Goal: Information Seeking & Learning: Learn about a topic

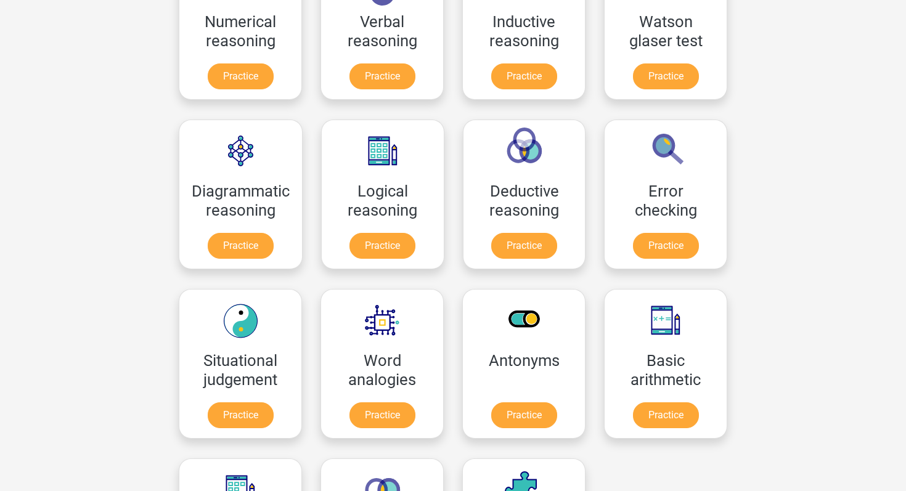
scroll to position [235, 0]
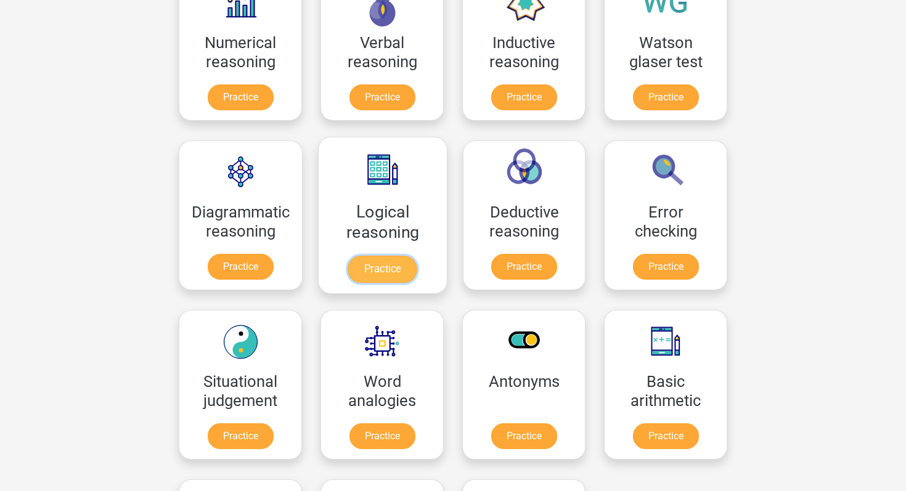
click at [386, 256] on link "Practice" at bounding box center [382, 269] width 69 height 27
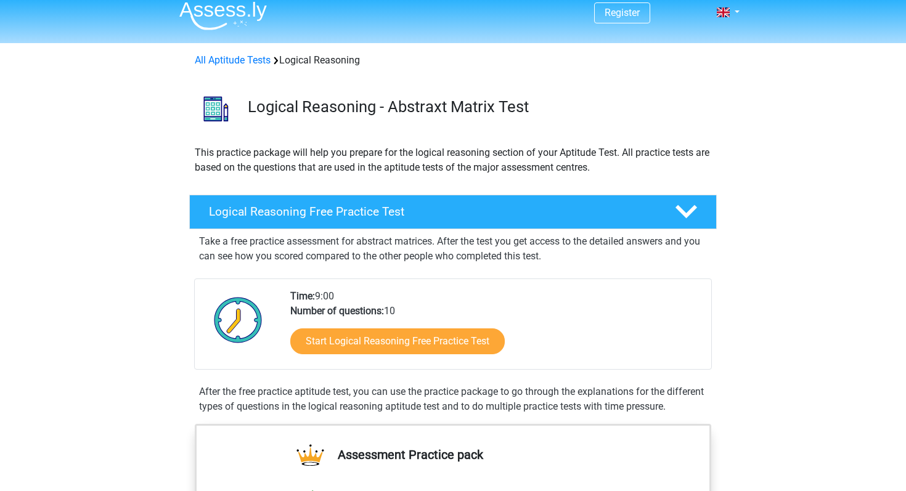
scroll to position [9, 0]
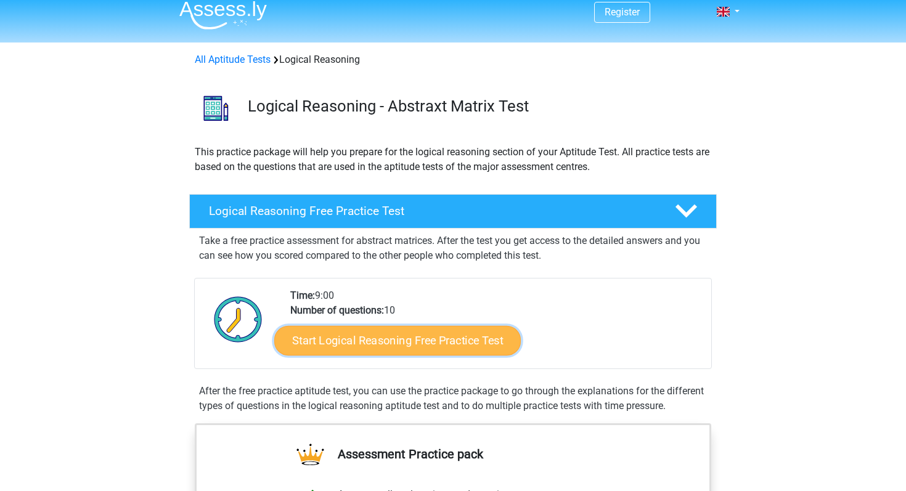
click at [408, 339] on link "Start Logical Reasoning Free Practice Test" at bounding box center [397, 341] width 247 height 30
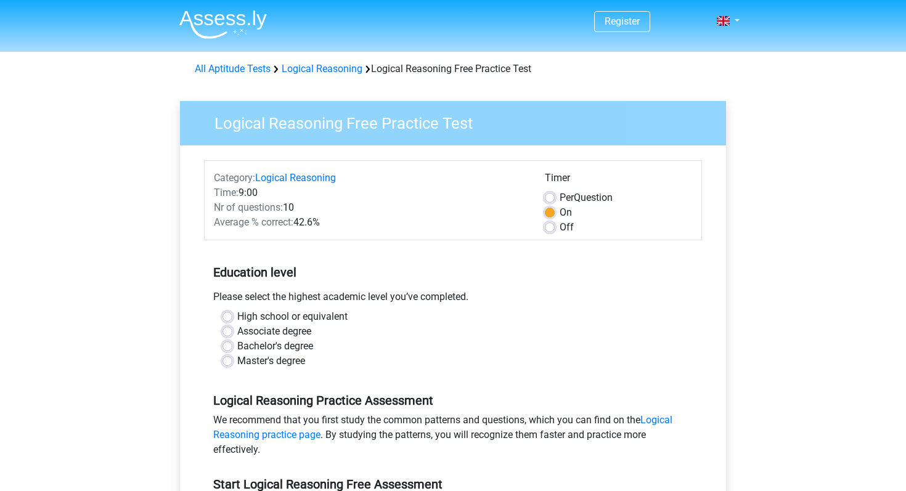
click at [302, 348] on label "Bachelor's degree" at bounding box center [275, 346] width 76 height 15
click at [232, 348] on input "Bachelor's degree" at bounding box center [228, 345] width 10 height 12
radio input "true"
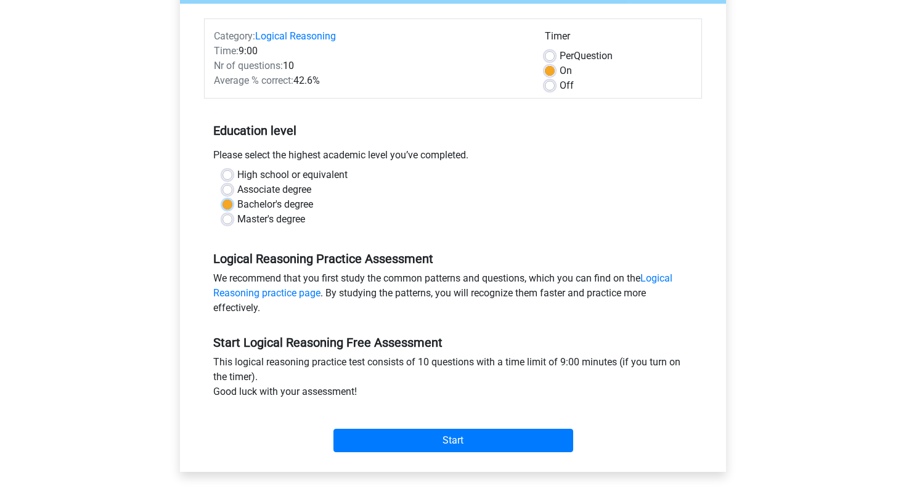
scroll to position [210, 0]
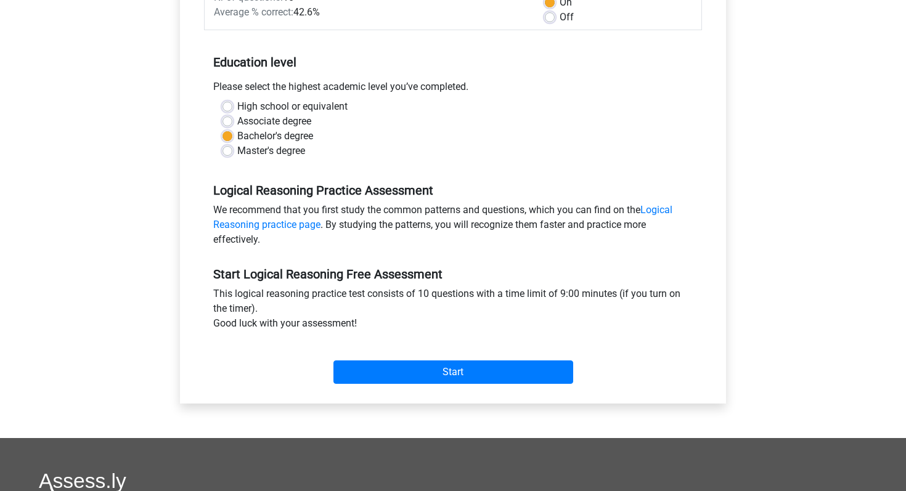
click at [432, 388] on div "Start" at bounding box center [453, 362] width 498 height 53
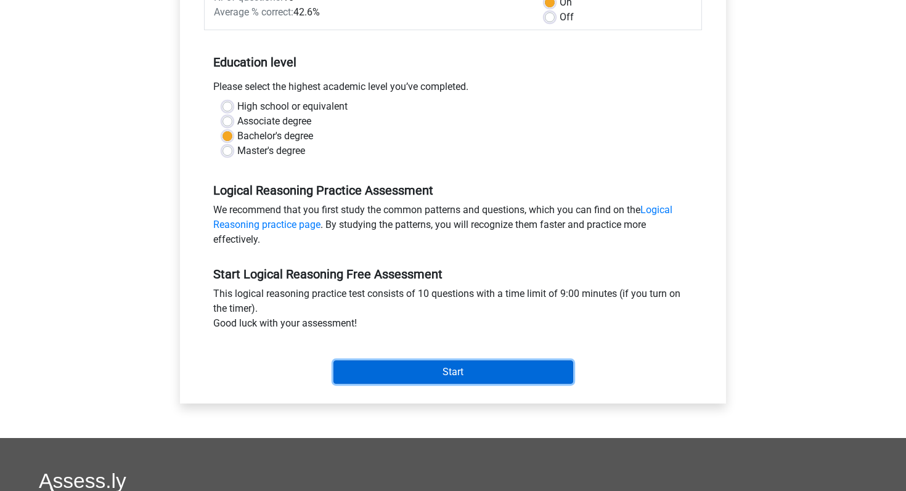
click at [423, 377] on input "Start" at bounding box center [454, 372] width 240 height 23
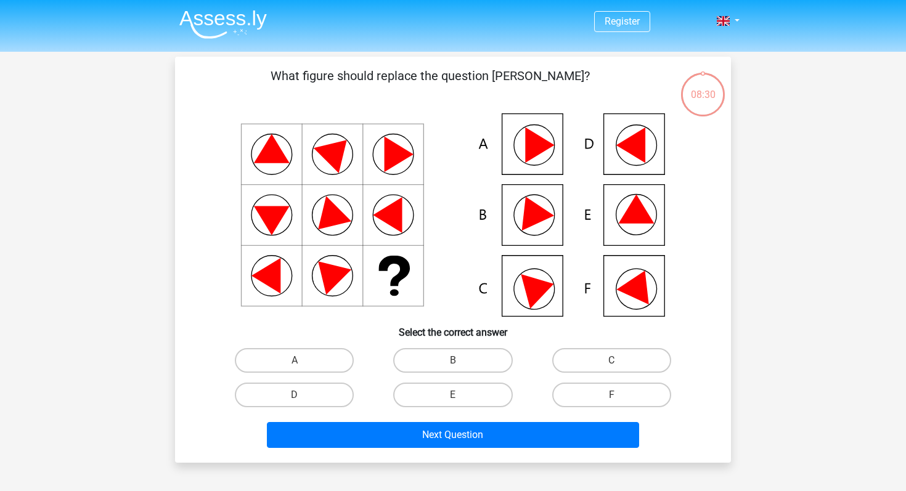
click at [649, 280] on icon at bounding box center [453, 214] width 497 height 203
click at [596, 403] on label "F" at bounding box center [611, 395] width 119 height 25
click at [612, 403] on input "F" at bounding box center [616, 399] width 8 height 8
radio input "true"
click at [481, 385] on label "E" at bounding box center [452, 395] width 119 height 25
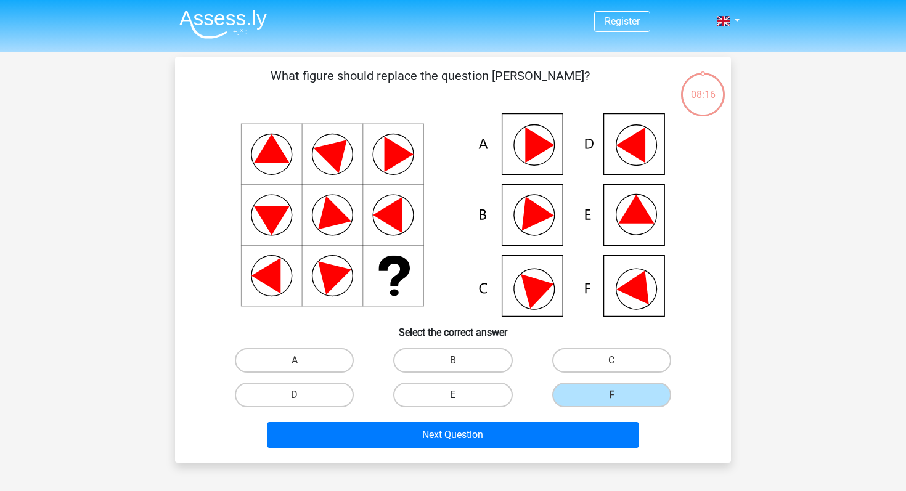
click at [461, 395] on input "E" at bounding box center [457, 399] width 8 height 8
radio input "true"
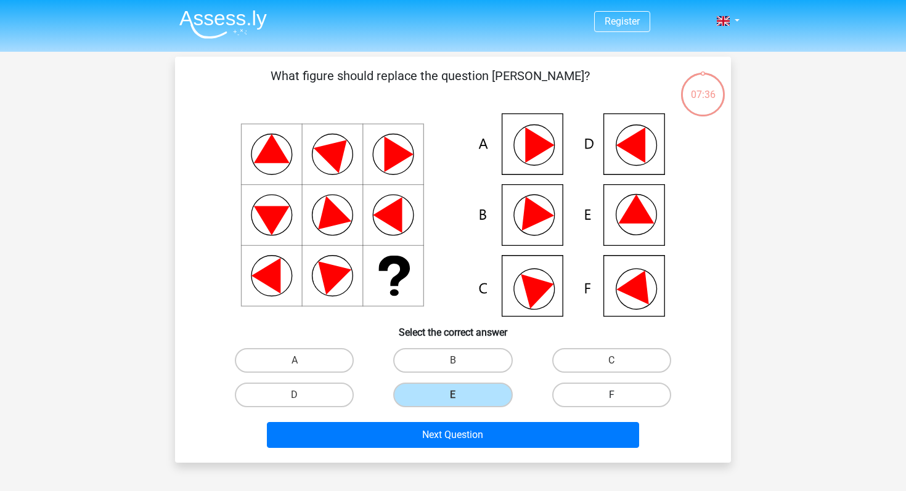
click at [598, 396] on label "F" at bounding box center [611, 395] width 119 height 25
click at [612, 396] on input "F" at bounding box center [616, 399] width 8 height 8
radio input "true"
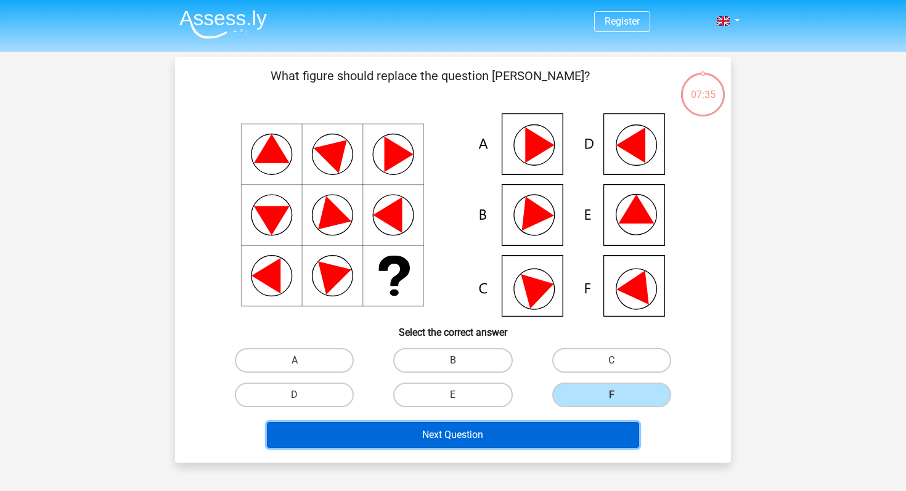
click at [551, 446] on button "Next Question" at bounding box center [453, 435] width 373 height 26
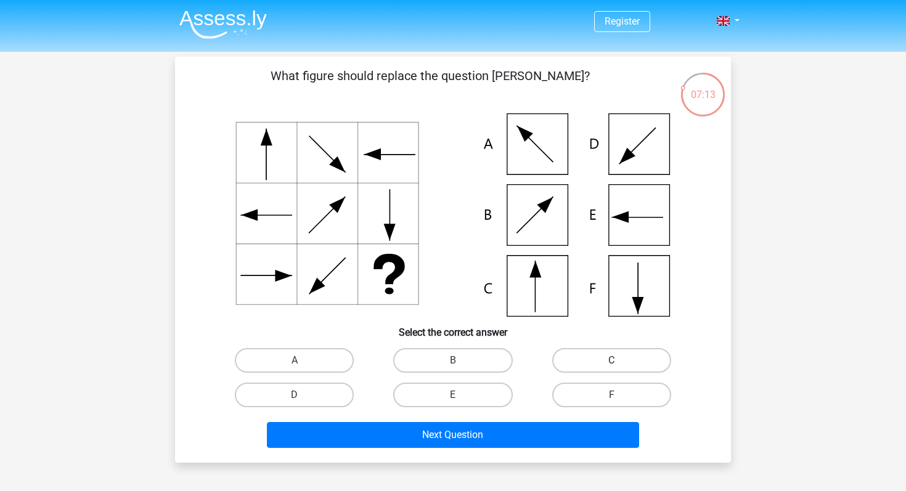
click at [589, 364] on label "C" at bounding box center [611, 360] width 119 height 25
click at [612, 364] on input "C" at bounding box center [616, 365] width 8 height 8
radio input "true"
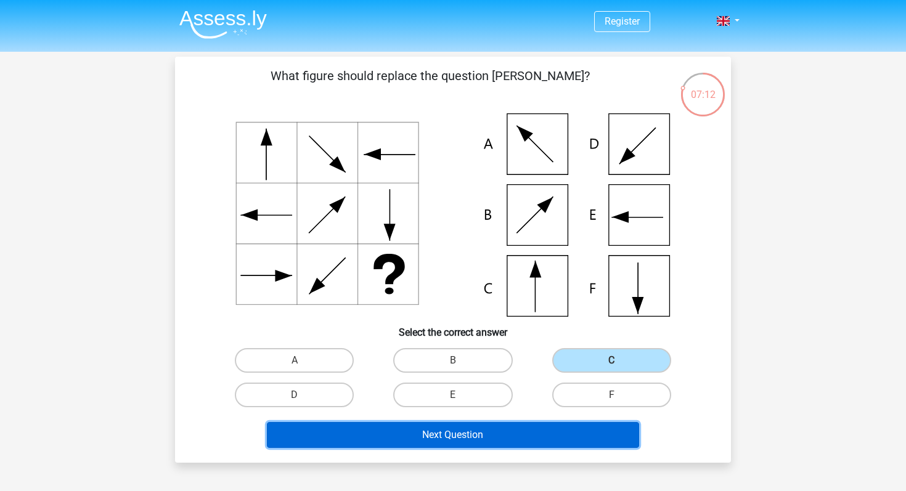
click at [519, 441] on button "Next Question" at bounding box center [453, 435] width 373 height 26
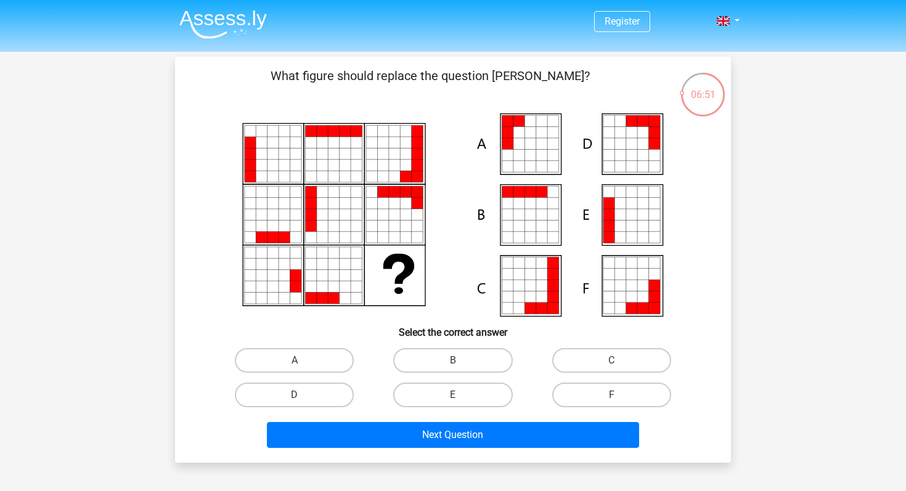
click at [531, 124] on icon at bounding box center [530, 120] width 11 height 11
click at [324, 369] on label "A" at bounding box center [294, 360] width 119 height 25
click at [303, 369] on input "A" at bounding box center [299, 365] width 8 height 8
radio input "true"
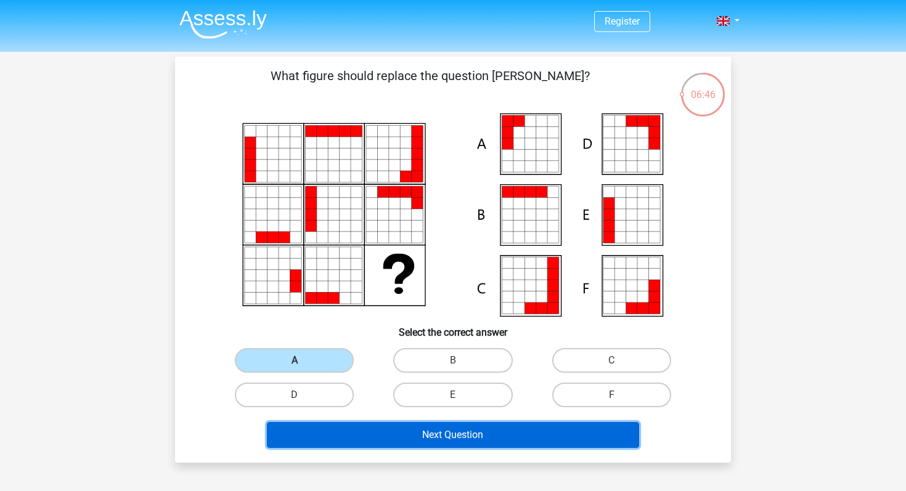
click at [497, 440] on button "Next Question" at bounding box center [453, 435] width 373 height 26
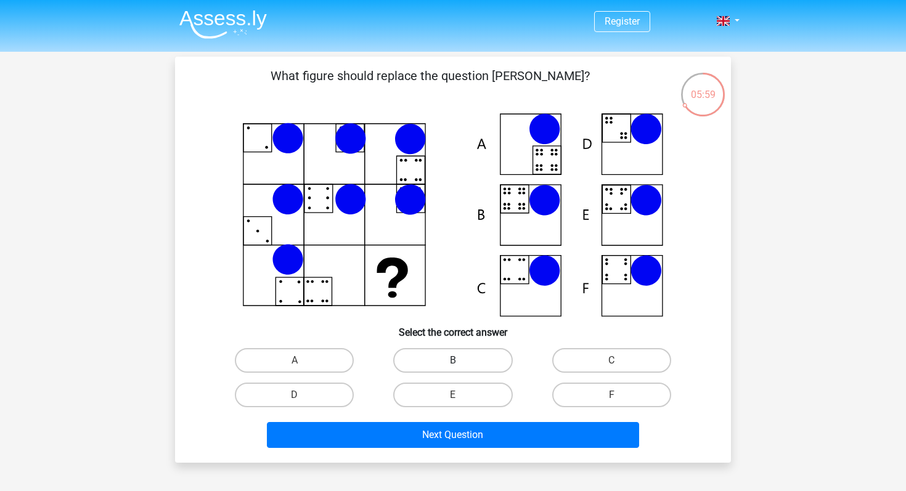
click at [445, 355] on label "B" at bounding box center [452, 360] width 119 height 25
click at [453, 361] on input "B" at bounding box center [457, 365] width 8 height 8
radio input "true"
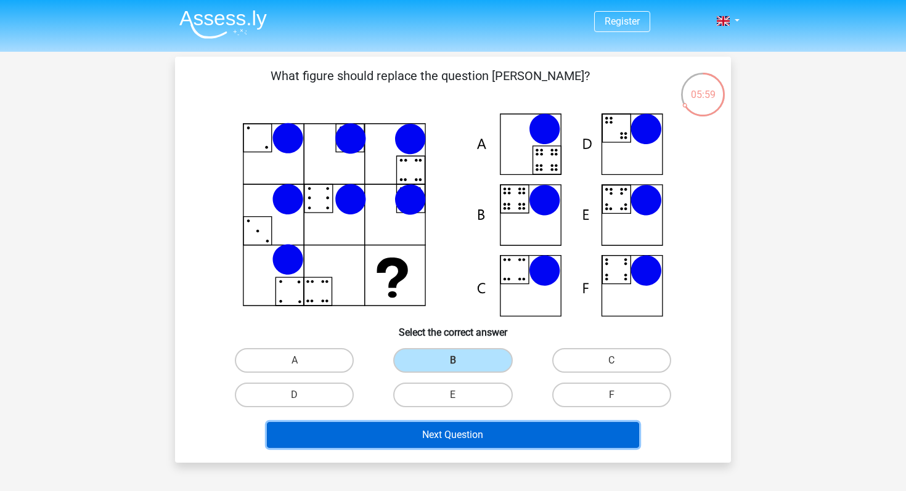
click at [415, 442] on button "Next Question" at bounding box center [453, 435] width 373 height 26
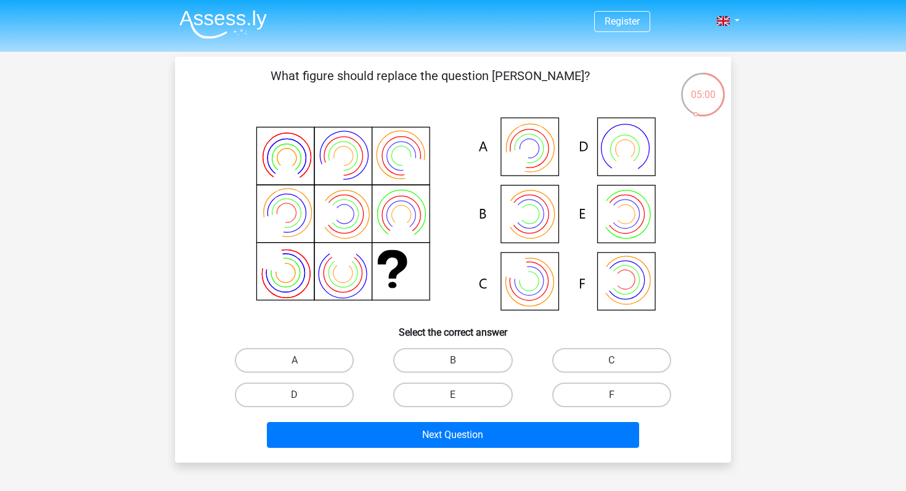
click at [526, 166] on icon at bounding box center [521, 156] width 43 height 43
click at [323, 359] on label "A" at bounding box center [294, 360] width 119 height 25
click at [303, 361] on input "A" at bounding box center [299, 365] width 8 height 8
radio input "true"
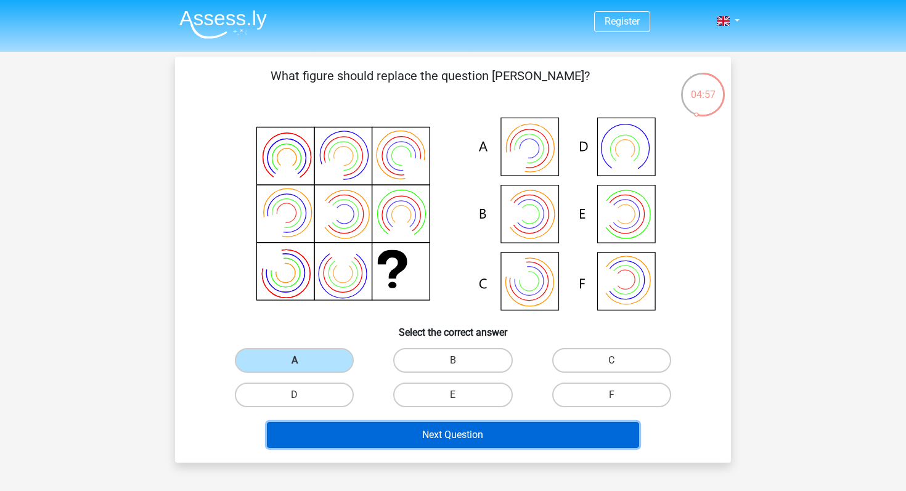
click at [413, 434] on button "Next Question" at bounding box center [453, 435] width 373 height 26
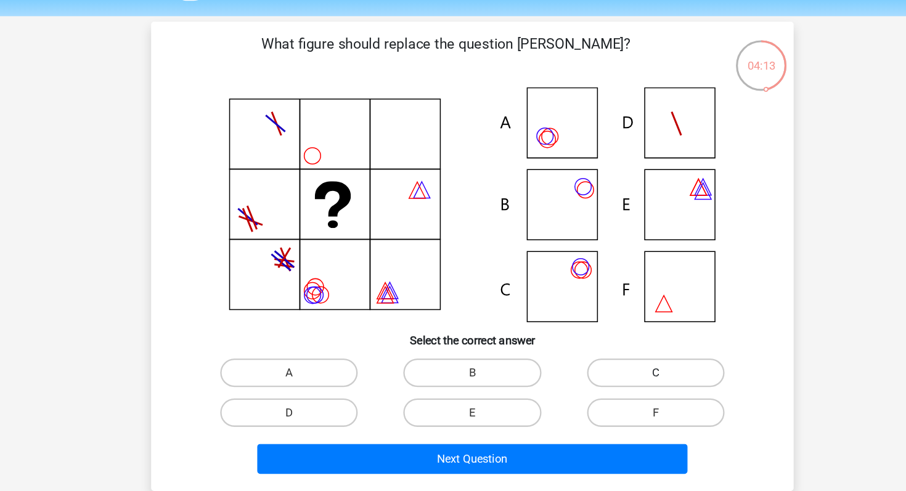
click at [579, 363] on label "C" at bounding box center [611, 360] width 119 height 25
click at [612, 363] on input "C" at bounding box center [616, 365] width 8 height 8
radio input "true"
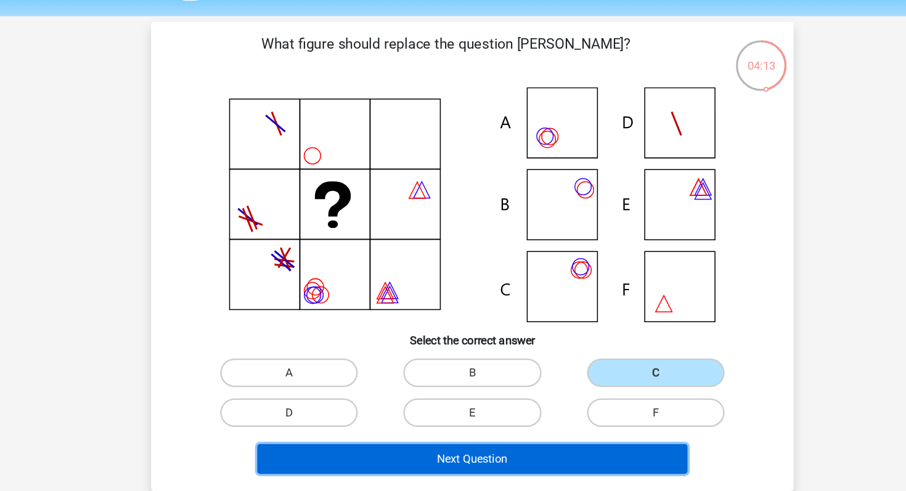
click at [483, 440] on button "Next Question" at bounding box center [453, 435] width 373 height 26
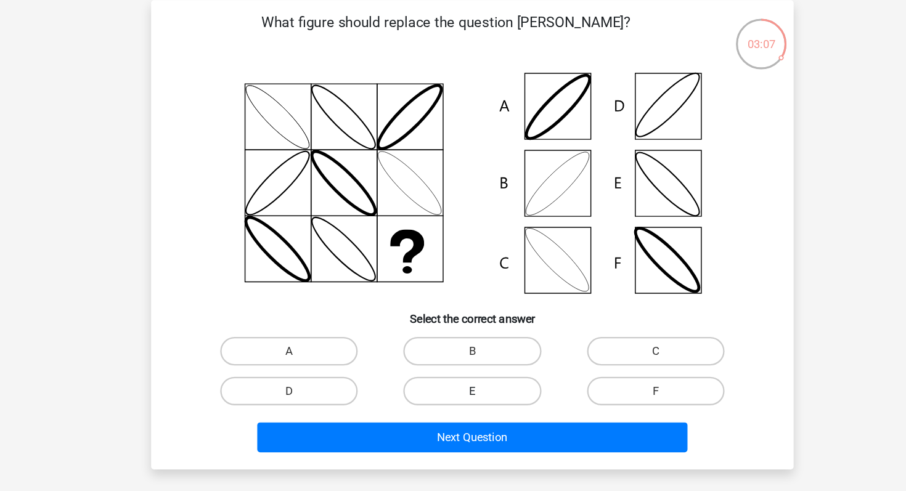
click at [470, 403] on label "E" at bounding box center [452, 395] width 119 height 25
click at [461, 403] on input "E" at bounding box center [457, 399] width 8 height 8
radio input "true"
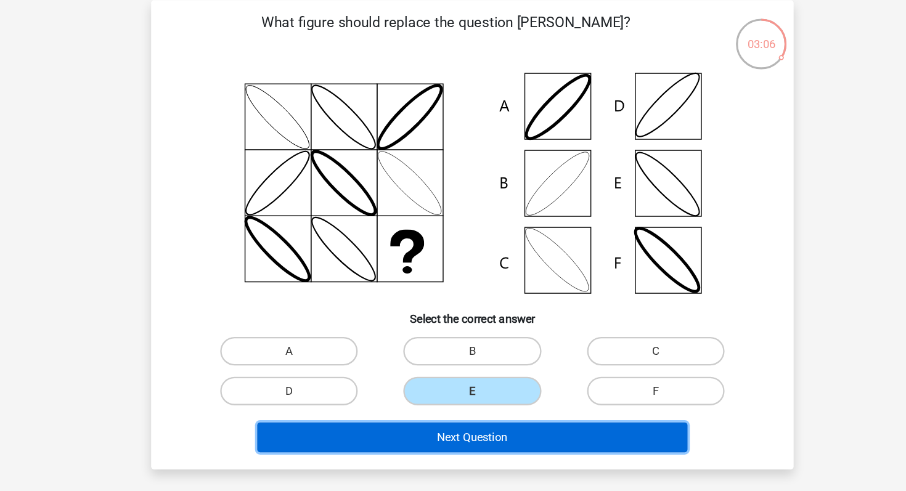
click at [462, 435] on button "Next Question" at bounding box center [453, 435] width 373 height 26
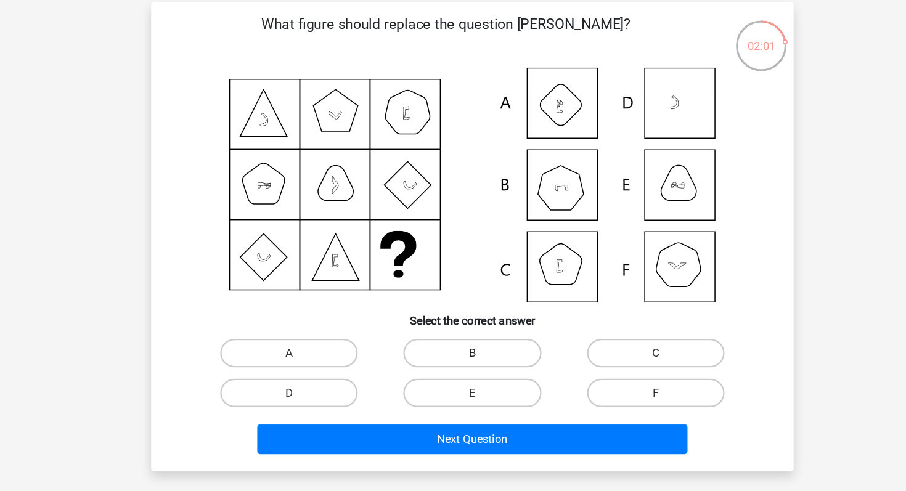
click at [433, 361] on label "B" at bounding box center [452, 360] width 119 height 25
click at [453, 361] on input "B" at bounding box center [457, 365] width 8 height 8
radio input "true"
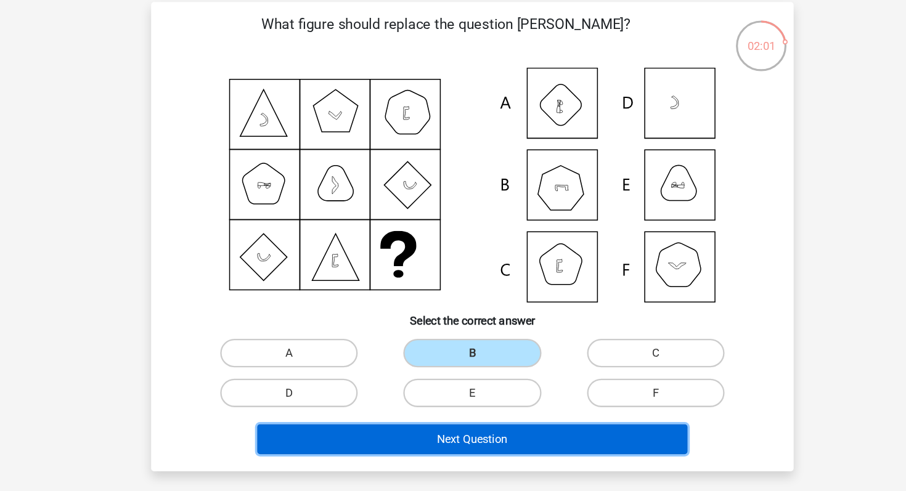
click at [421, 427] on button "Next Question" at bounding box center [453, 435] width 373 height 26
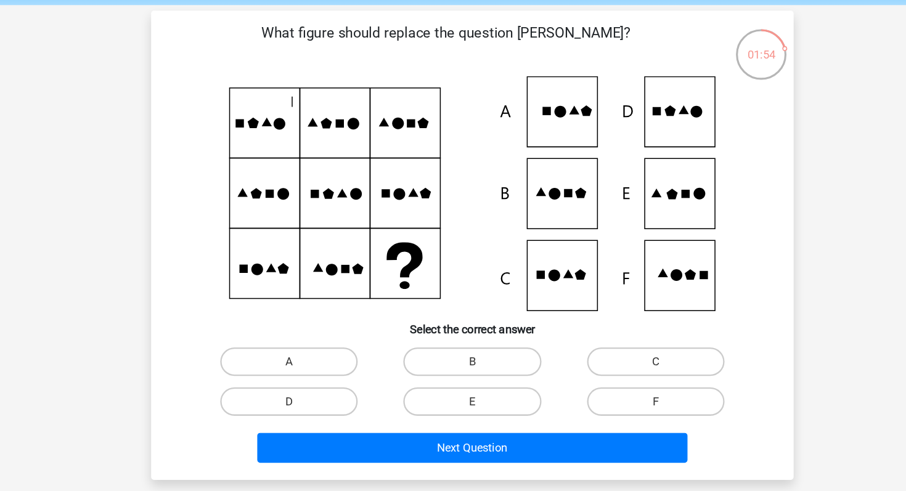
scroll to position [27, 0]
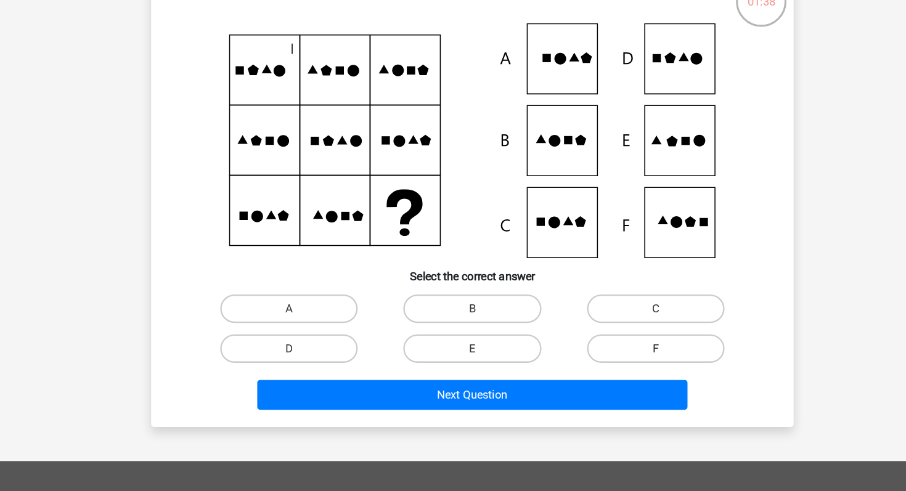
click at [583, 367] on label "F" at bounding box center [611, 368] width 119 height 25
click at [612, 368] on input "F" at bounding box center [616, 372] width 8 height 8
radio input "true"
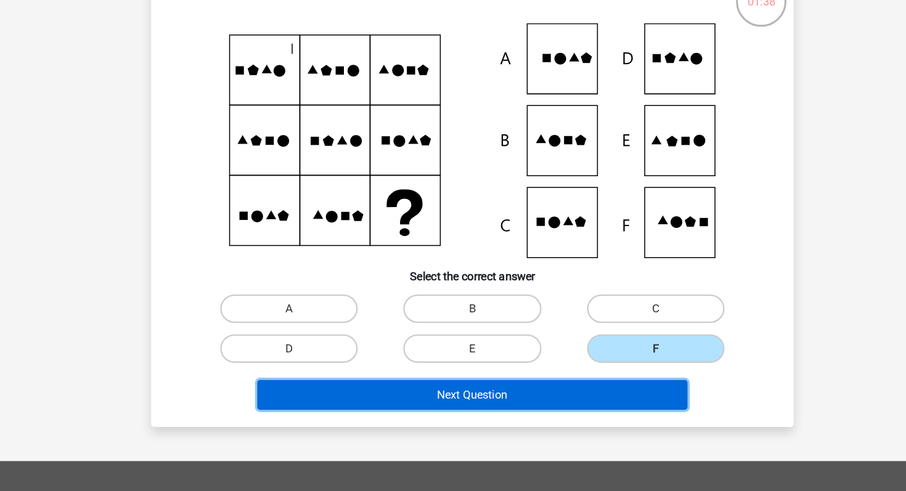
click at [566, 403] on button "Next Question" at bounding box center [453, 408] width 373 height 26
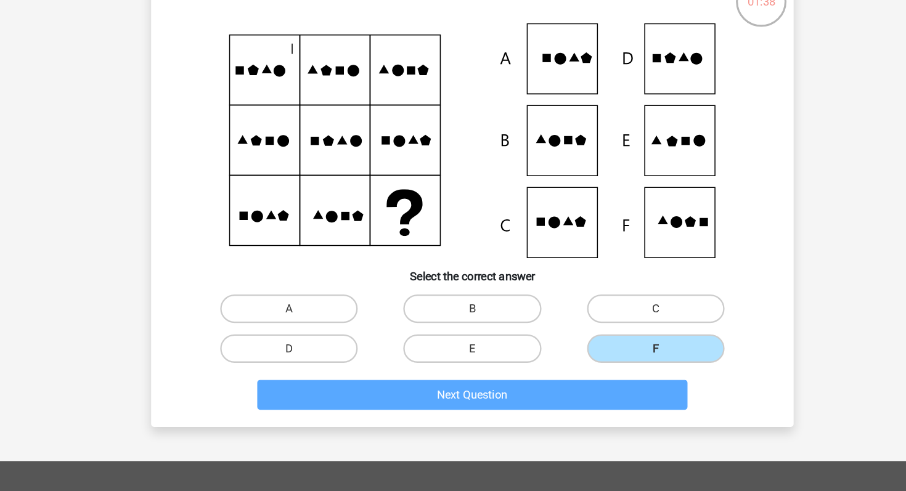
scroll to position [27, 0]
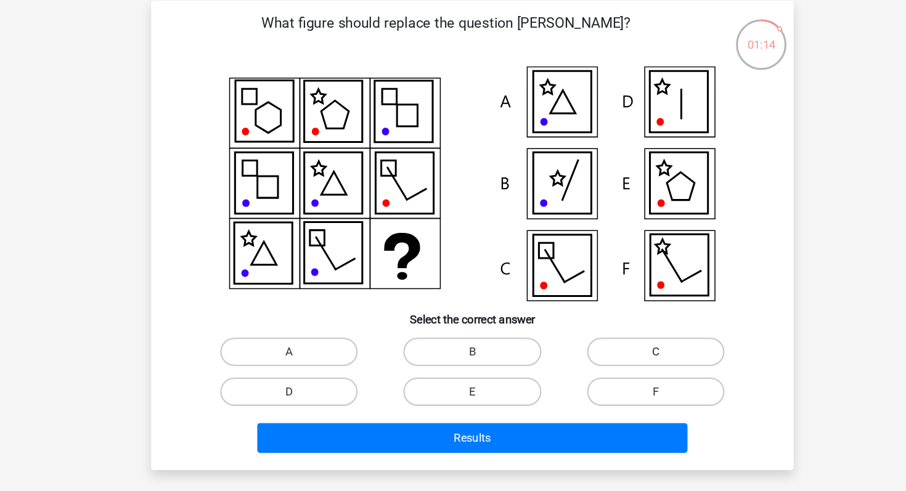
click at [591, 334] on label "C" at bounding box center [611, 334] width 119 height 25
click at [612, 334] on input "C" at bounding box center [616, 338] width 8 height 8
radio input "true"
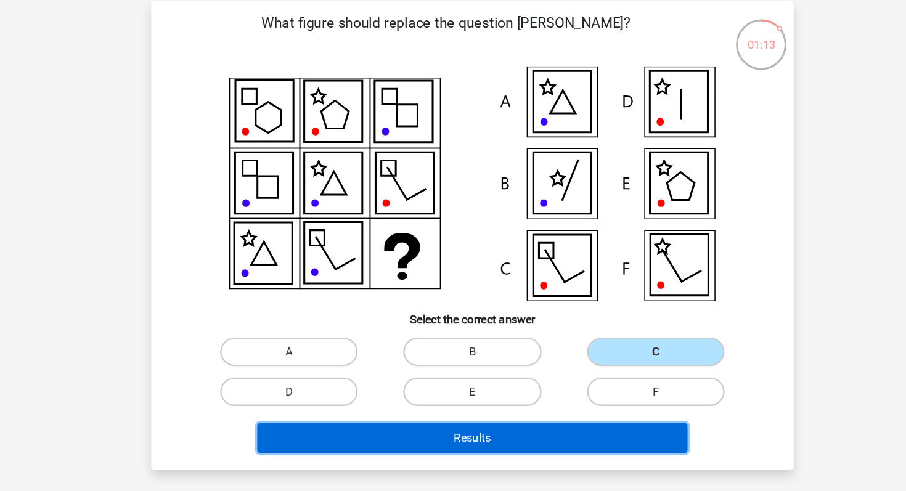
click at [541, 416] on button "Results" at bounding box center [453, 409] width 373 height 26
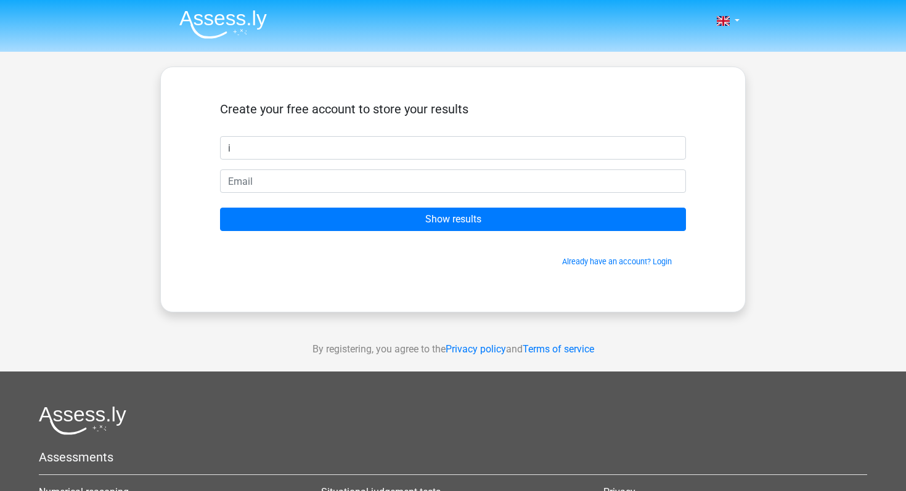
type input "Ishaayu"
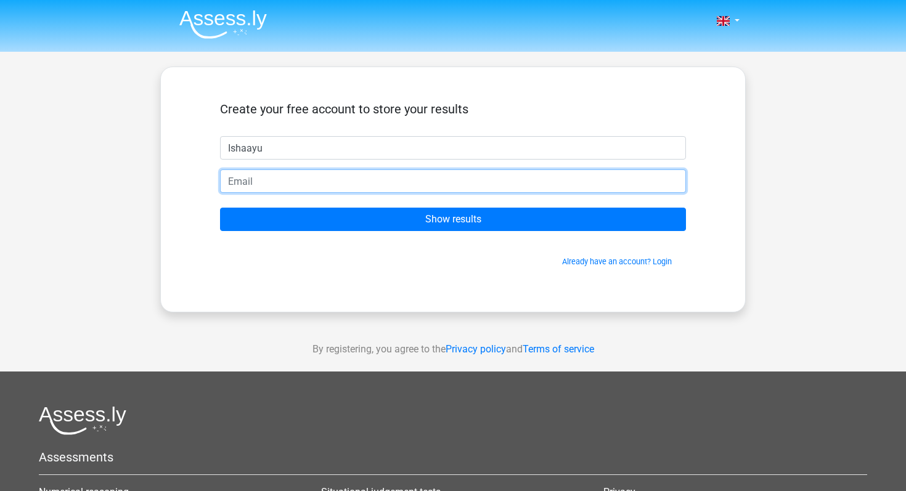
click at [318, 181] on input "email" at bounding box center [453, 181] width 466 height 23
type input "[EMAIL_ADDRESS][DOMAIN_NAME]"
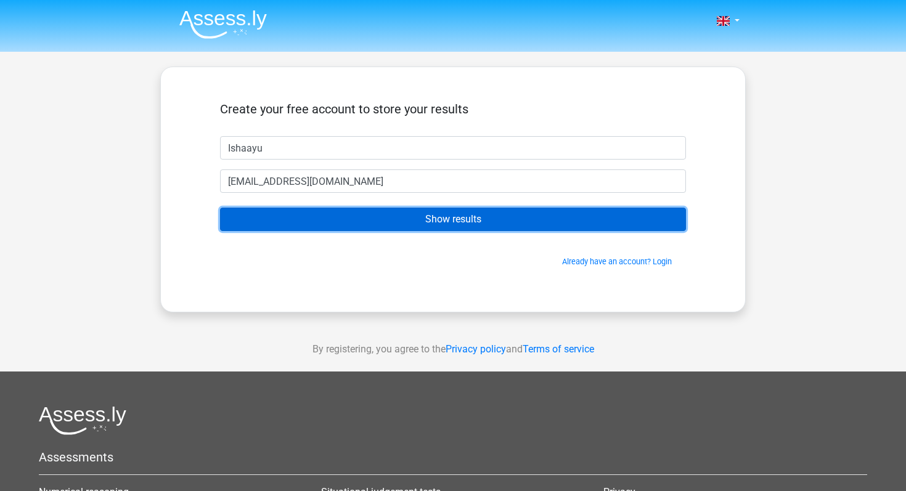
click at [311, 214] on input "Show results" at bounding box center [453, 219] width 466 height 23
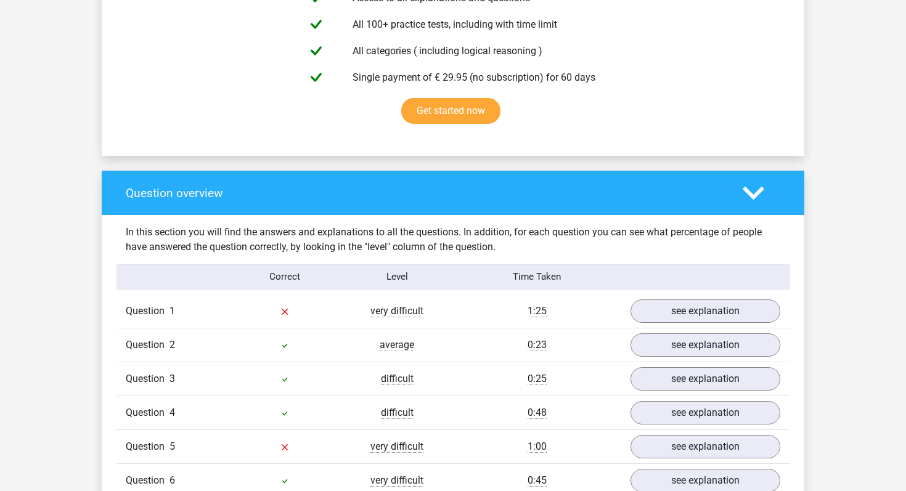
scroll to position [745, 0]
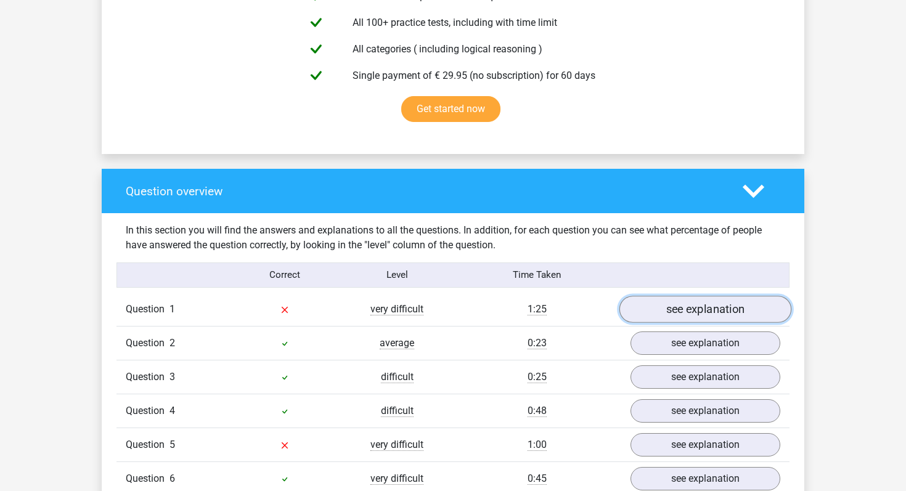
click at [678, 315] on link "see explanation" at bounding box center [706, 309] width 172 height 27
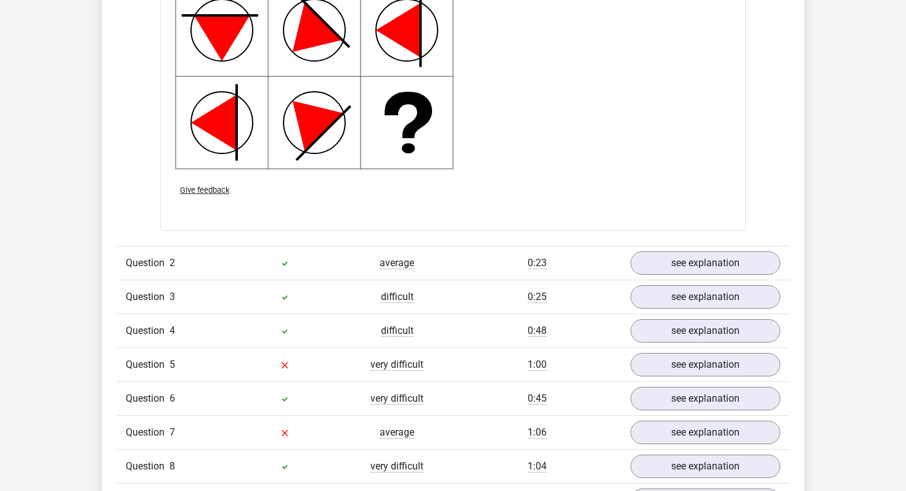
scroll to position [1612, 0]
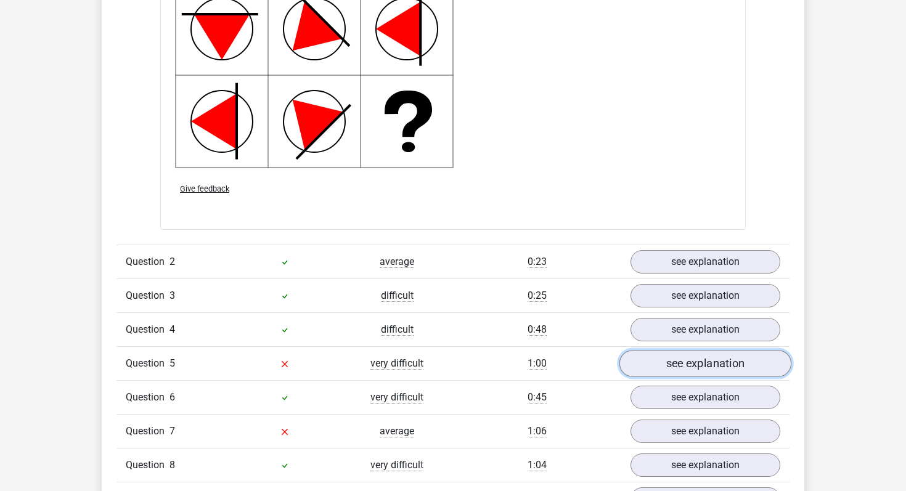
click at [664, 366] on link "see explanation" at bounding box center [706, 363] width 172 height 27
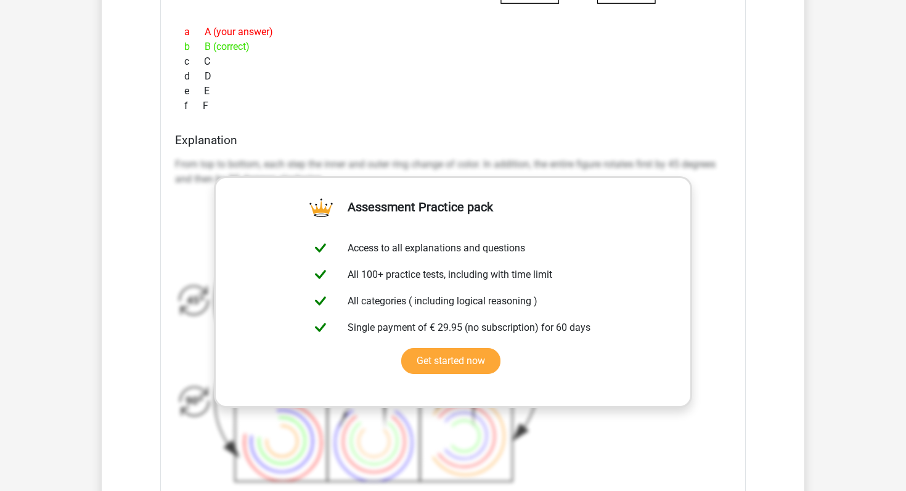
scroll to position [2285, 0]
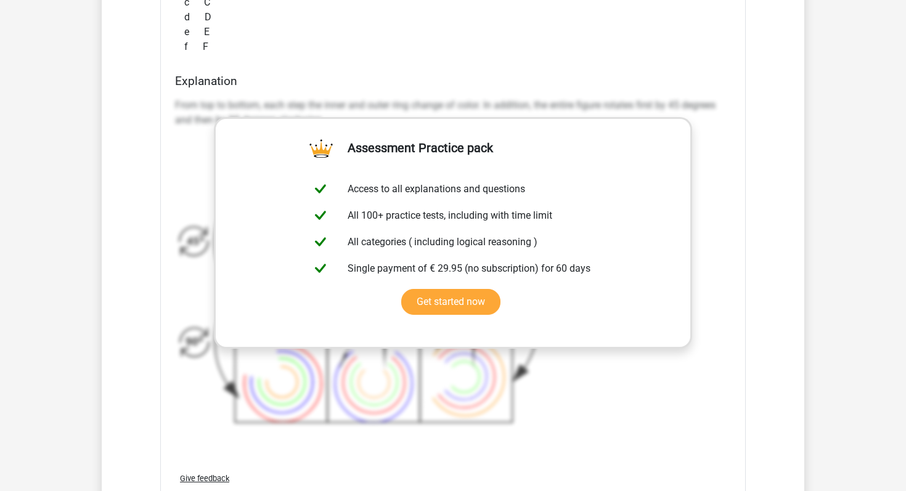
click at [563, 376] on icon at bounding box center [379, 288] width 408 height 302
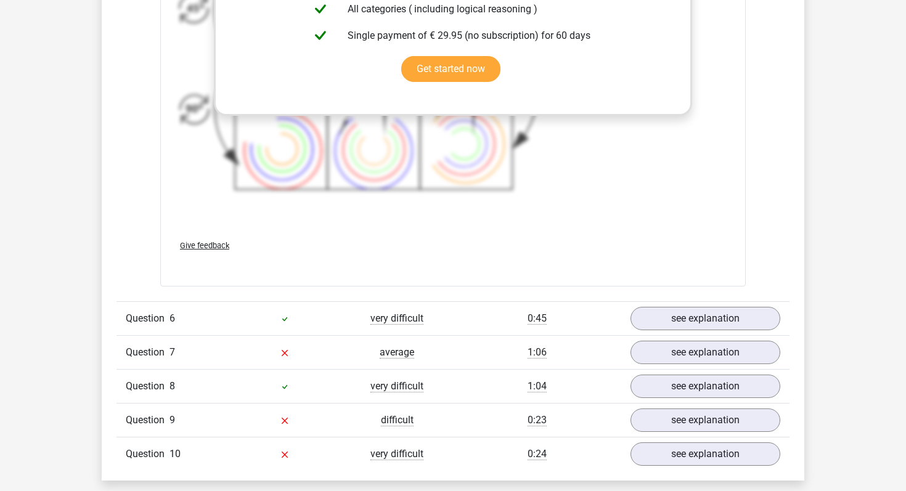
scroll to position [2561, 0]
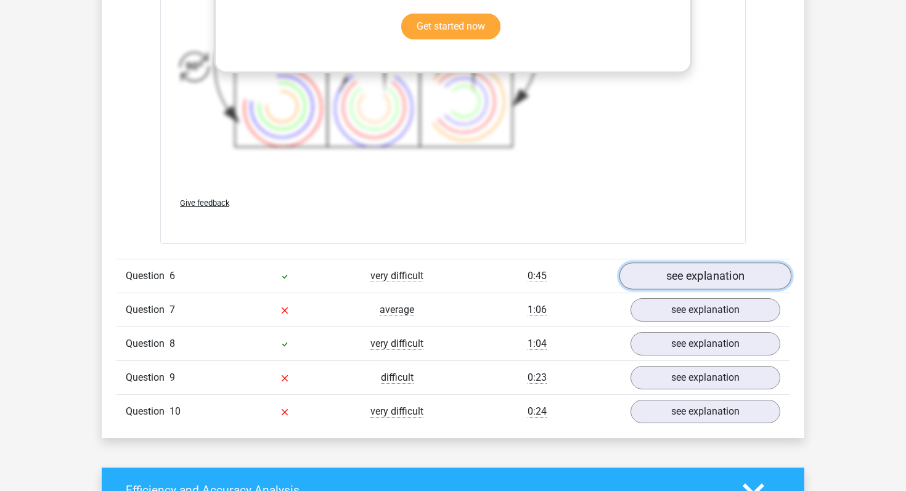
click at [658, 284] on link "see explanation" at bounding box center [706, 276] width 172 height 27
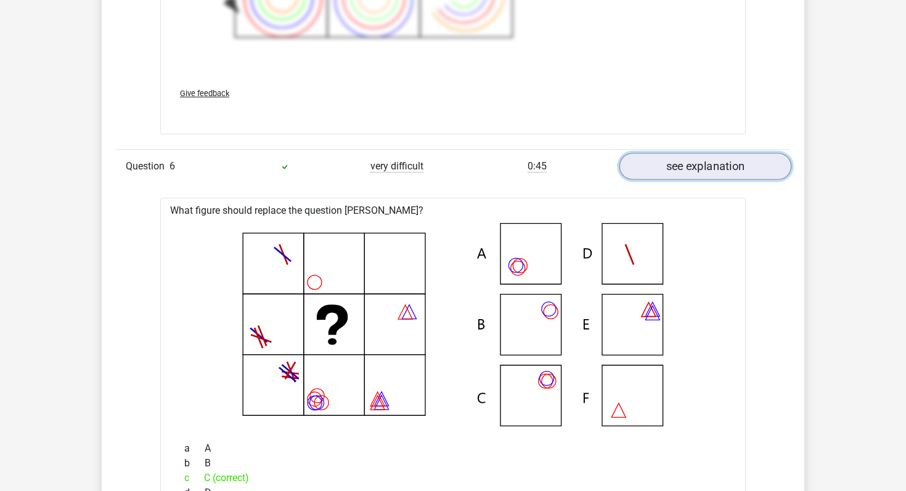
scroll to position [2932, 0]
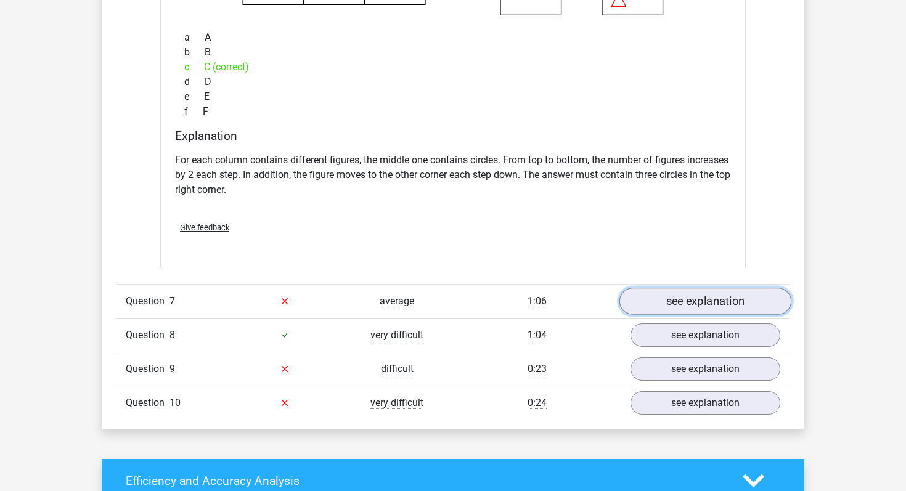
click at [674, 298] on link "see explanation" at bounding box center [706, 301] width 172 height 27
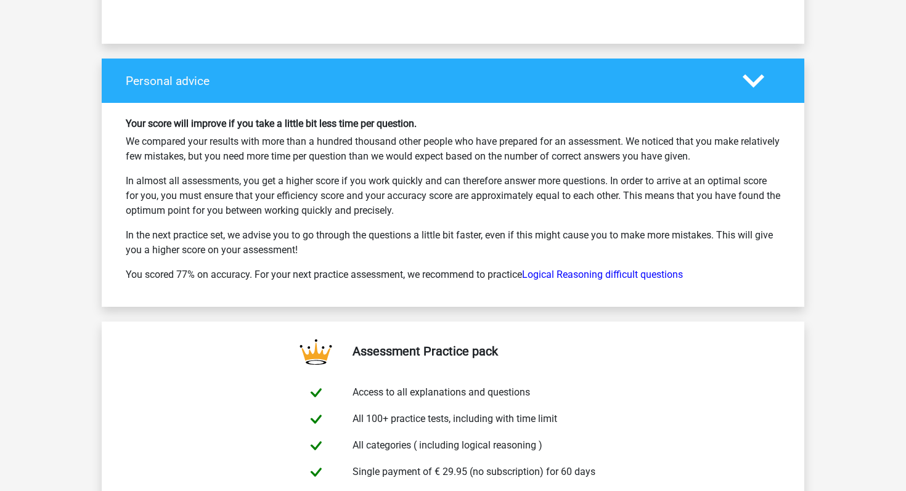
scroll to position [4987, 0]
